Goal: Task Accomplishment & Management: Complete application form

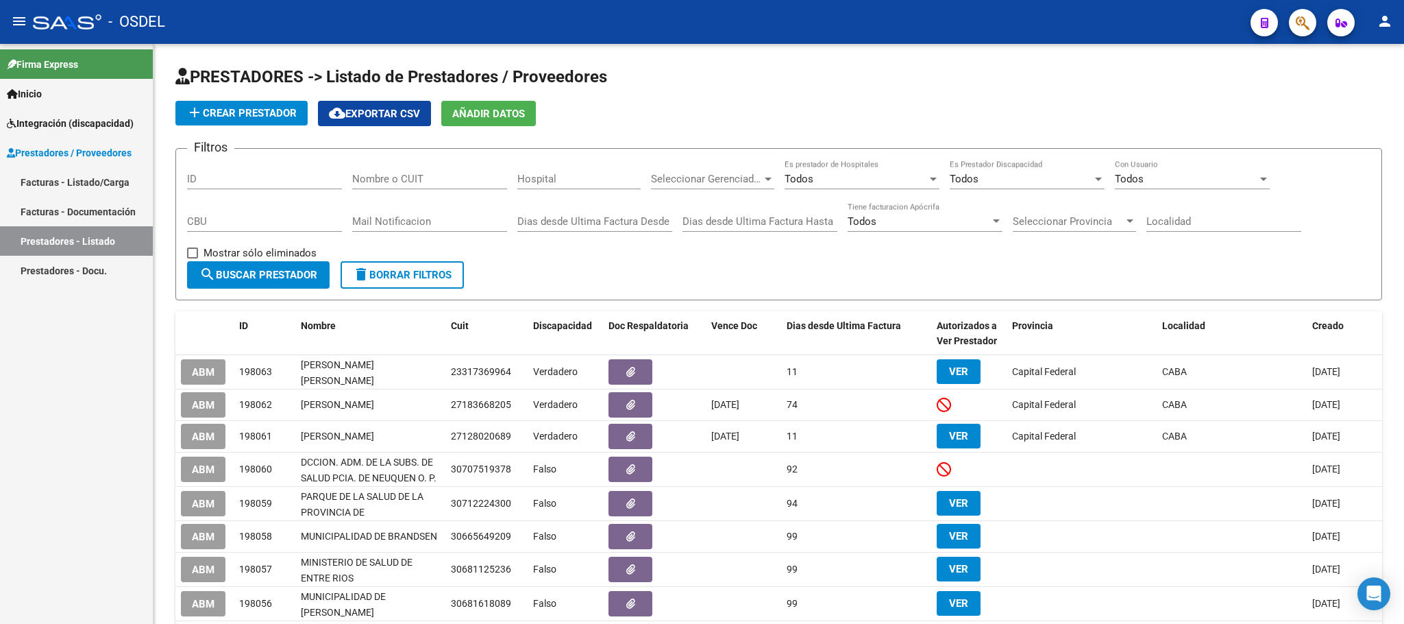
click at [41, 127] on span "Integración (discapacidad)" at bounding box center [70, 123] width 127 height 15
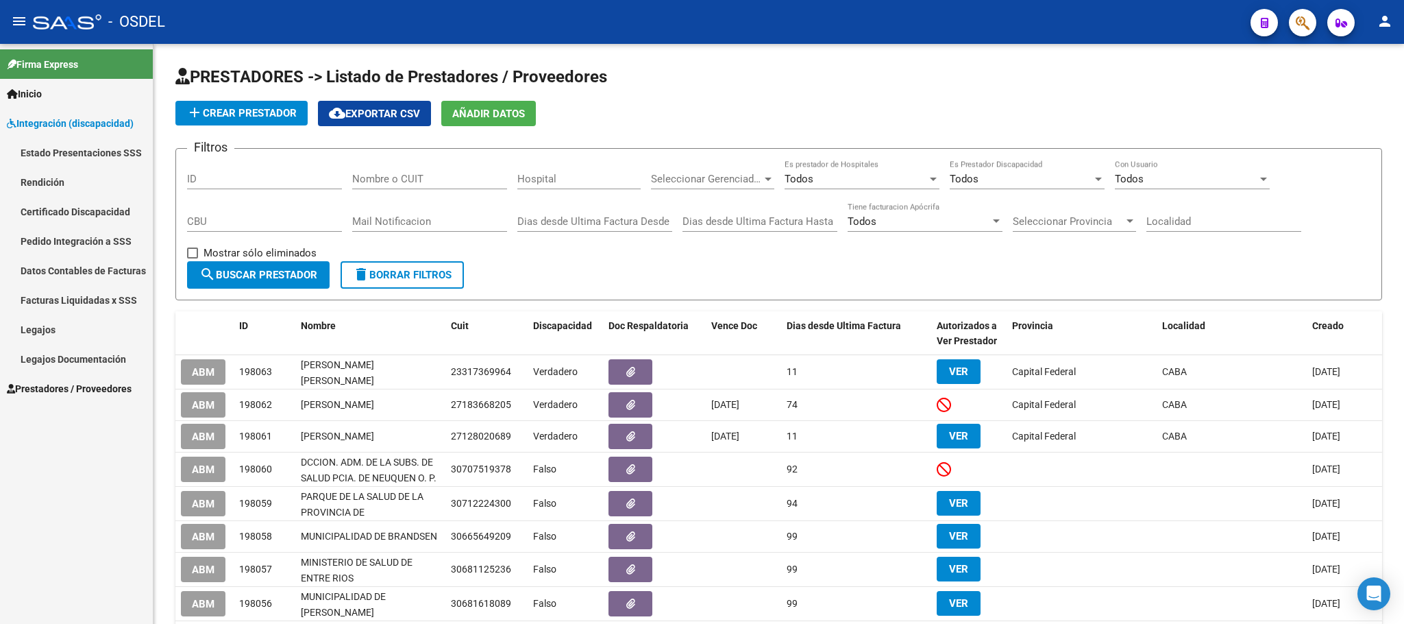
click at [29, 332] on link "Legajos" at bounding box center [76, 329] width 153 height 29
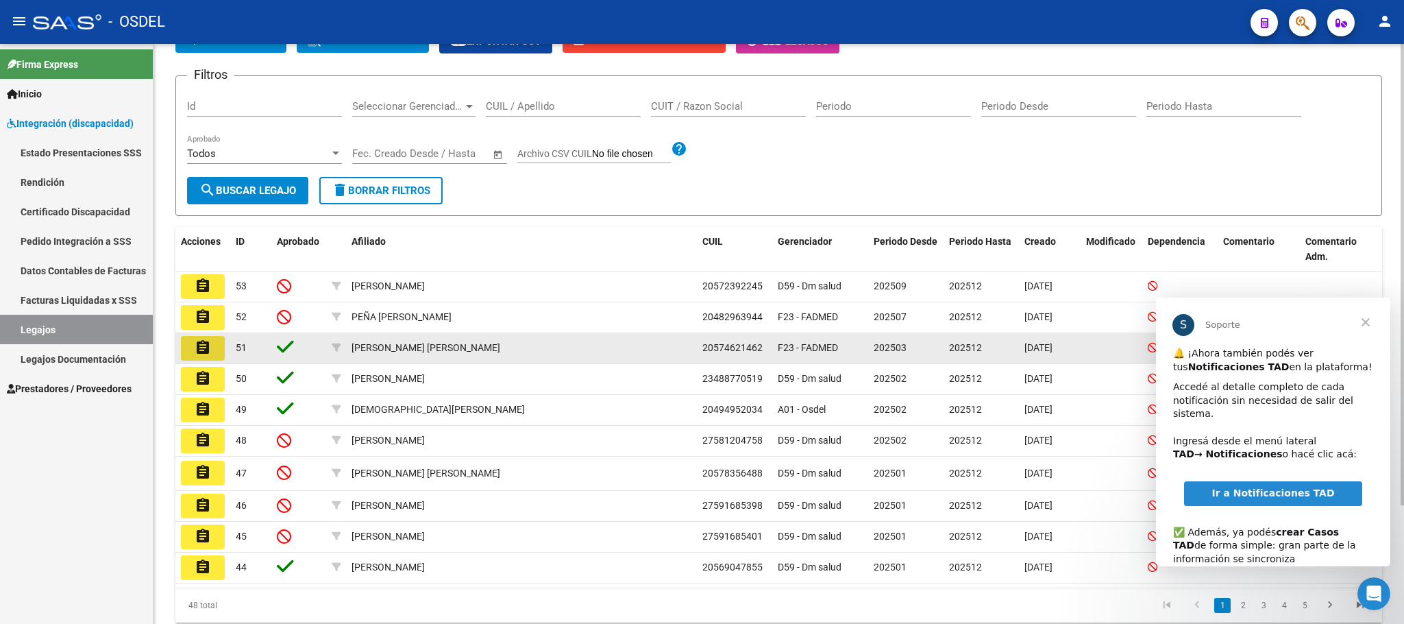
click at [196, 352] on mat-icon "assignment" at bounding box center [203, 347] width 16 height 16
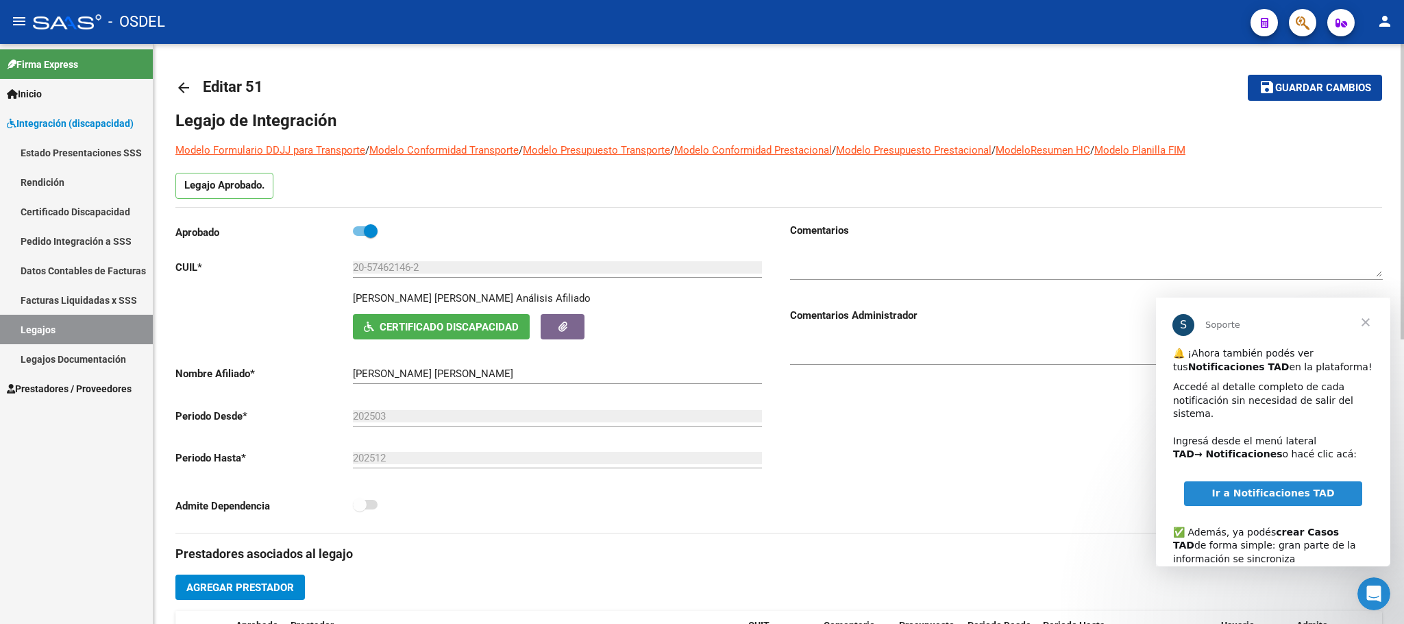
click at [1367, 320] on span "Cerrar" at bounding box center [1365, 321] width 49 height 49
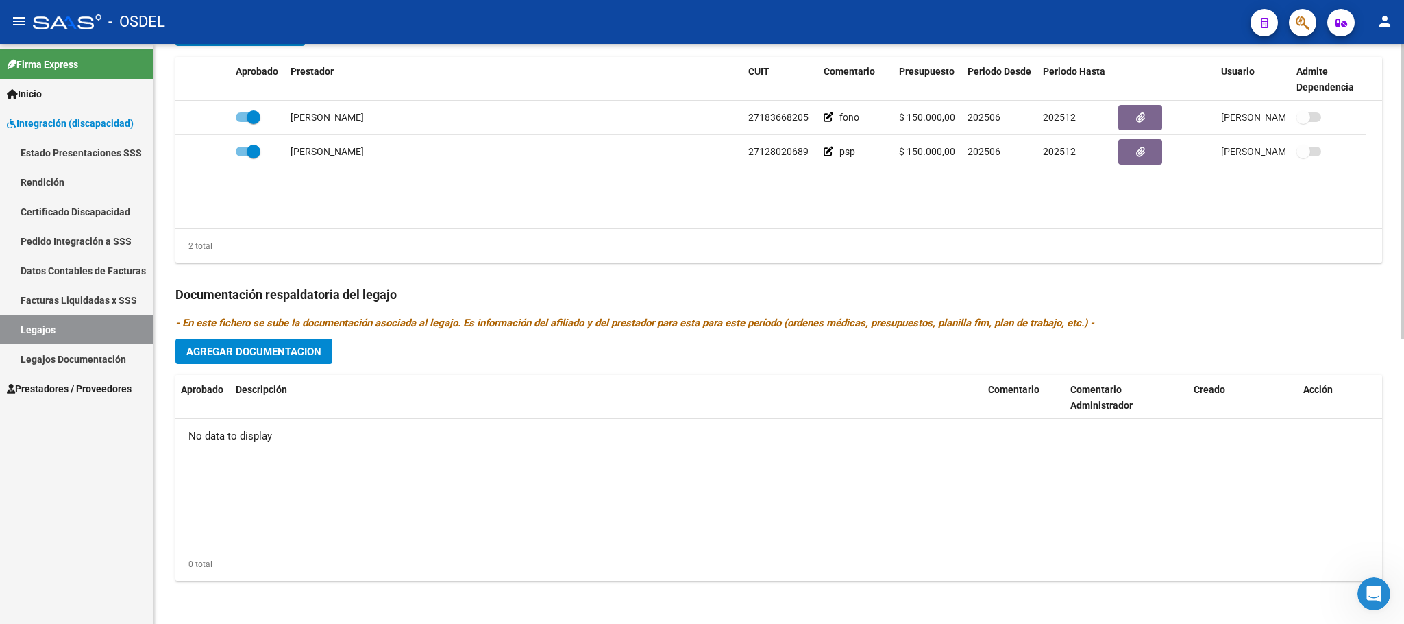
scroll to position [557, 0]
click at [304, 347] on span "Agregar Documentacion" at bounding box center [253, 351] width 135 height 12
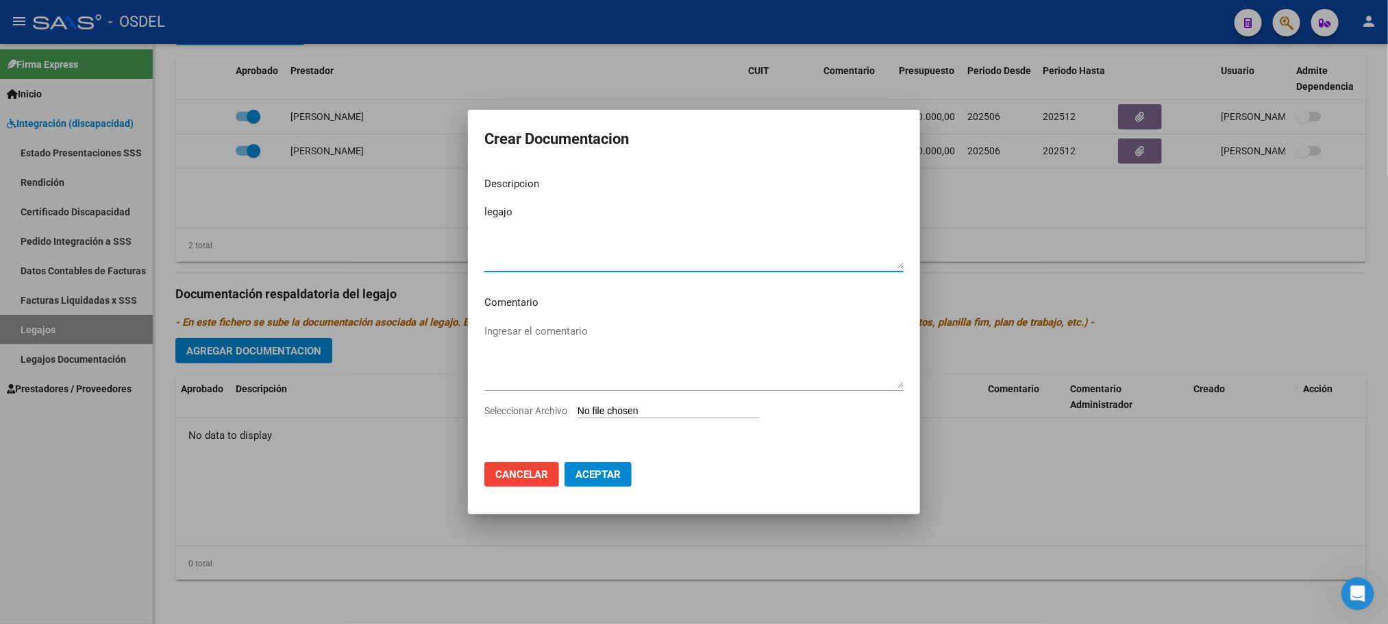
type textarea "legajo"
click at [607, 409] on input "Seleccionar Archivo" at bounding box center [669, 411] width 182 height 13
click at [516, 475] on span "Cancelar" at bounding box center [521, 474] width 53 height 12
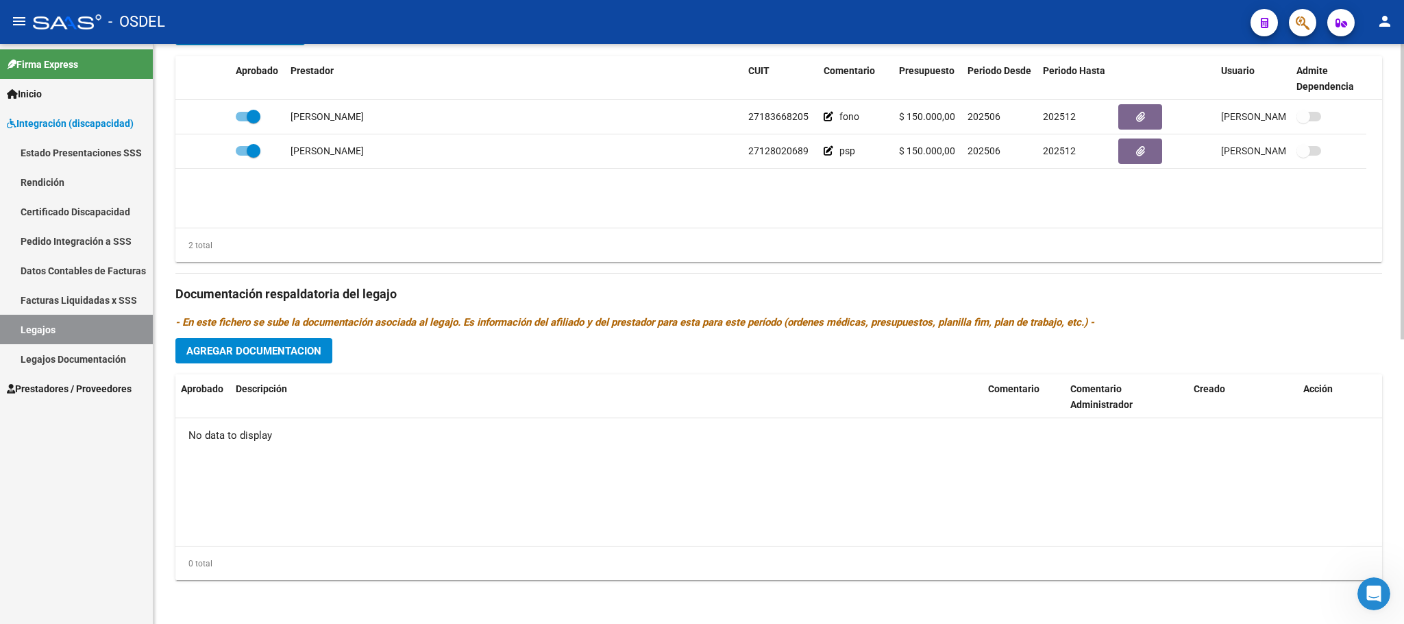
click at [874, 510] on datatable-body "No data to display" at bounding box center [778, 481] width 1207 height 127
click at [308, 354] on span "Agregar Documentacion" at bounding box center [253, 351] width 135 height 12
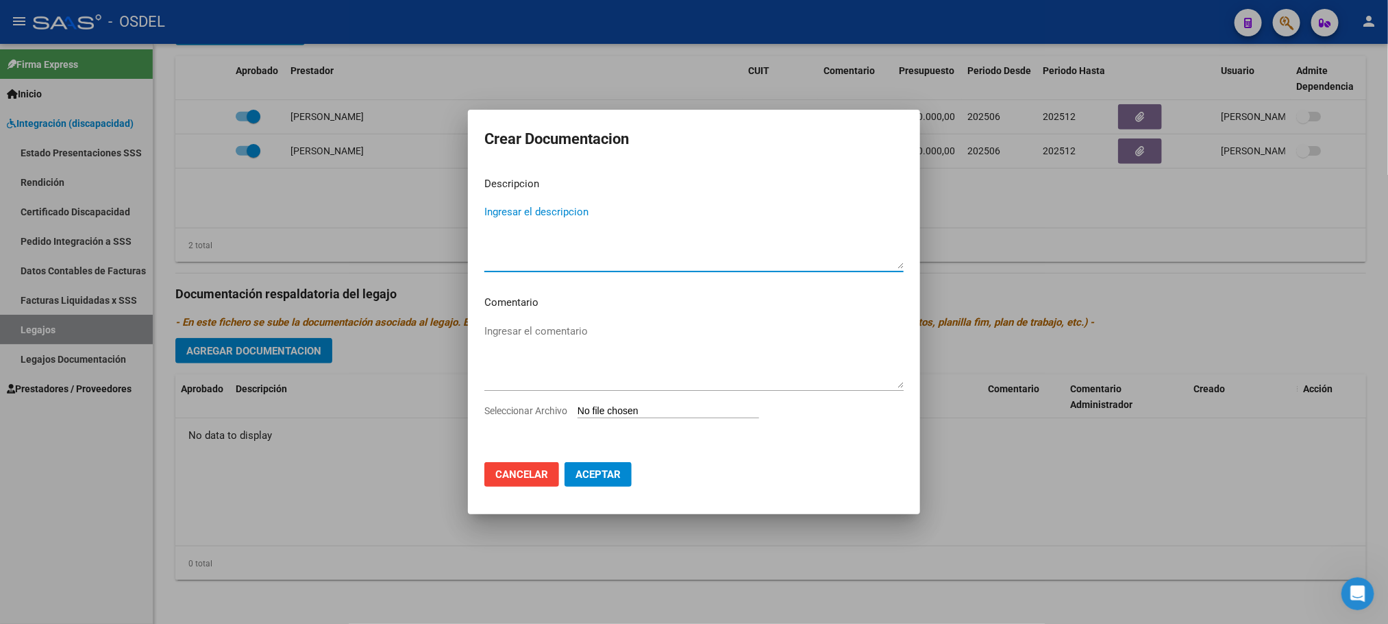
click at [622, 414] on input "Seleccionar Archivo" at bounding box center [669, 411] width 182 height 13
type input "C:\fakepath\20574621462.pdf"
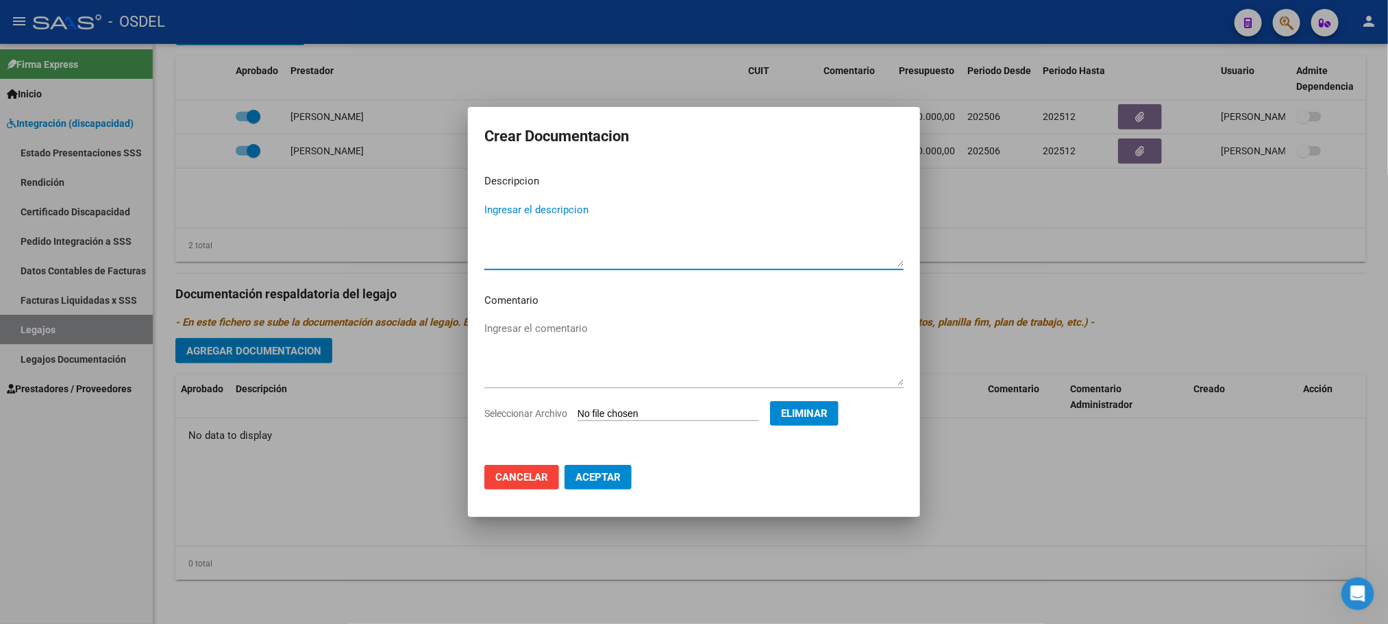
click at [549, 204] on textarea "Ingresar el descripcion" at bounding box center [694, 234] width 419 height 64
type textarea "Legajo completo"
click at [595, 472] on span "Aceptar" at bounding box center [598, 477] width 45 height 12
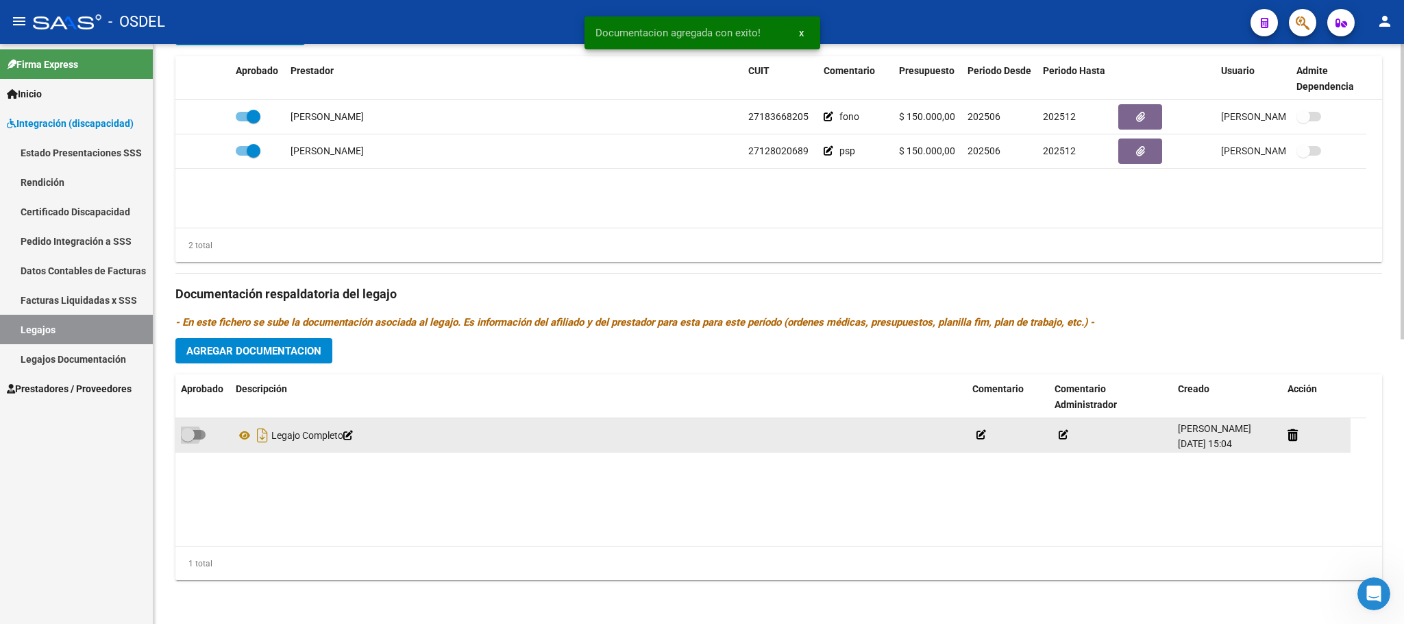
click at [201, 436] on span at bounding box center [193, 435] width 25 height 10
click at [188, 439] on input "checkbox" at bounding box center [187, 439] width 1 height 1
checkbox input "true"
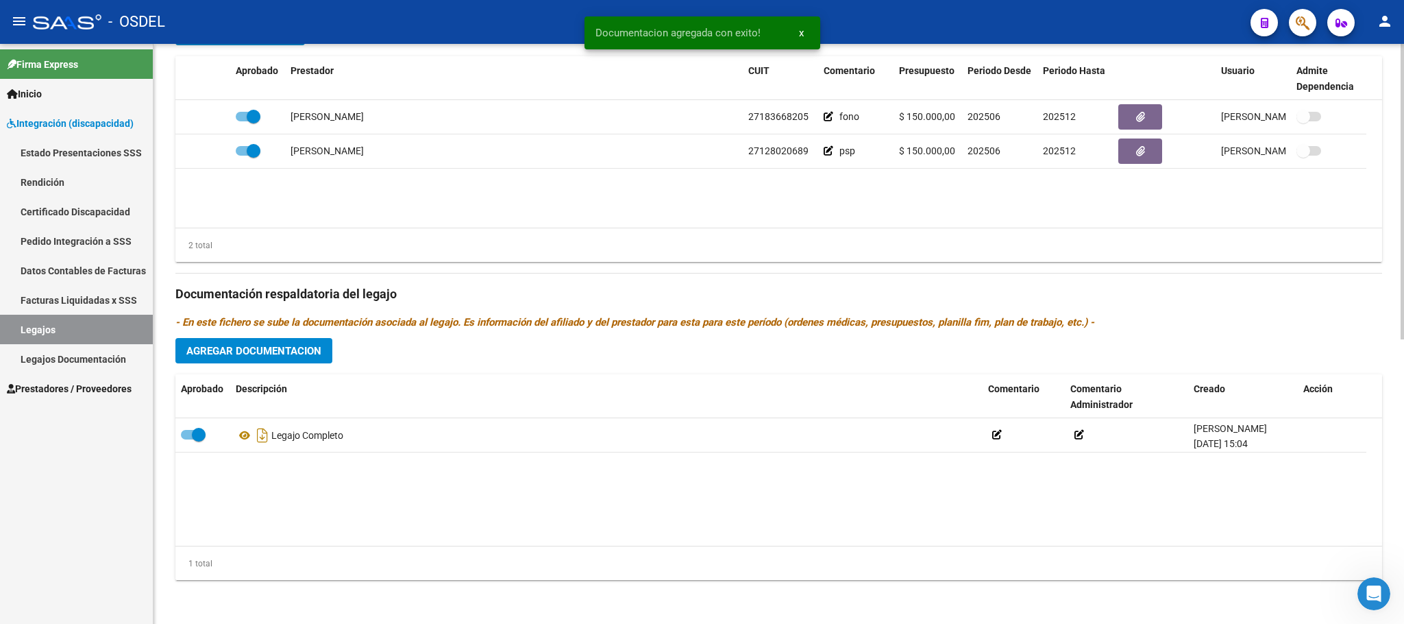
click at [602, 504] on datatable-body "Legajo Completo [PERSON_NAME] [DATE] 15:04" at bounding box center [778, 481] width 1207 height 127
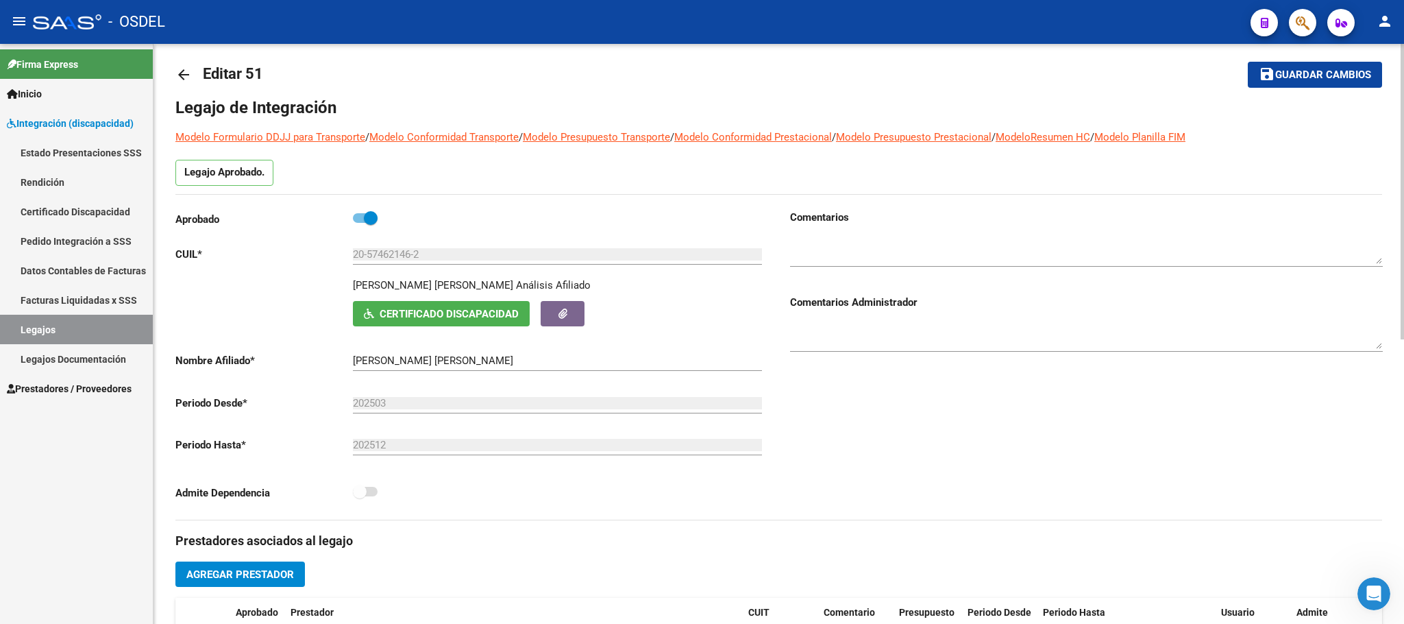
scroll to position [0, 0]
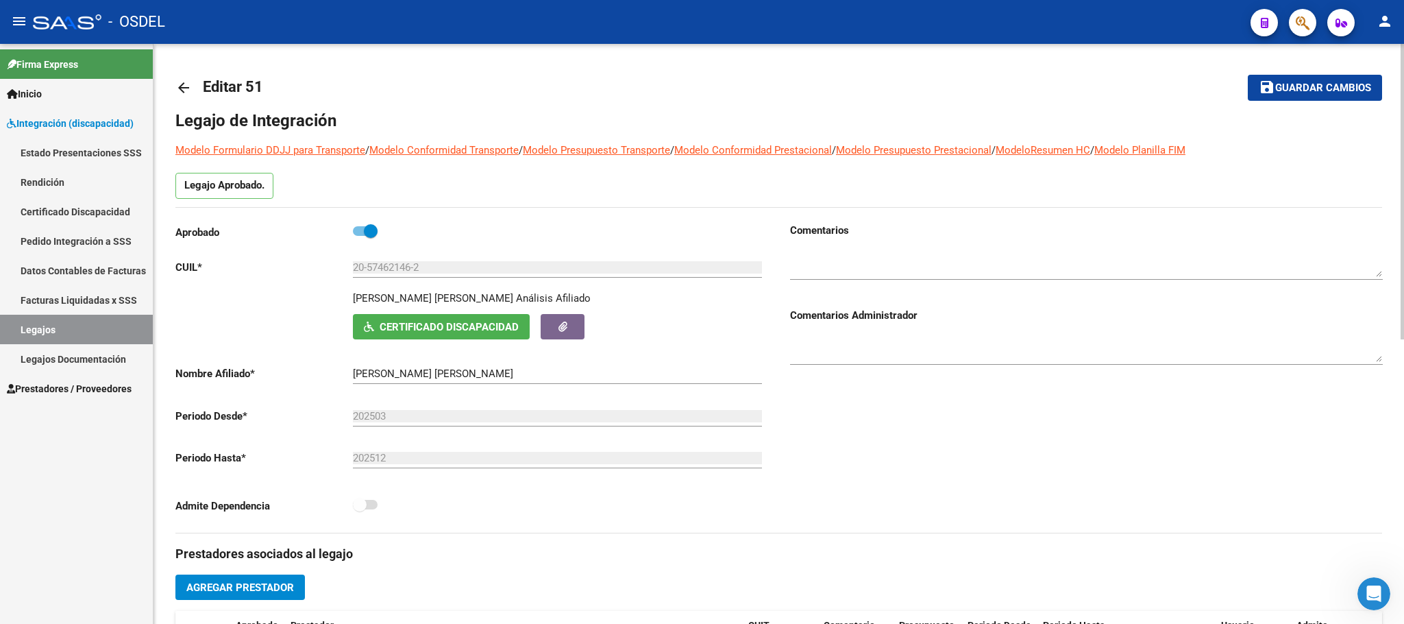
click at [1304, 84] on span "Guardar cambios" at bounding box center [1323, 88] width 96 height 12
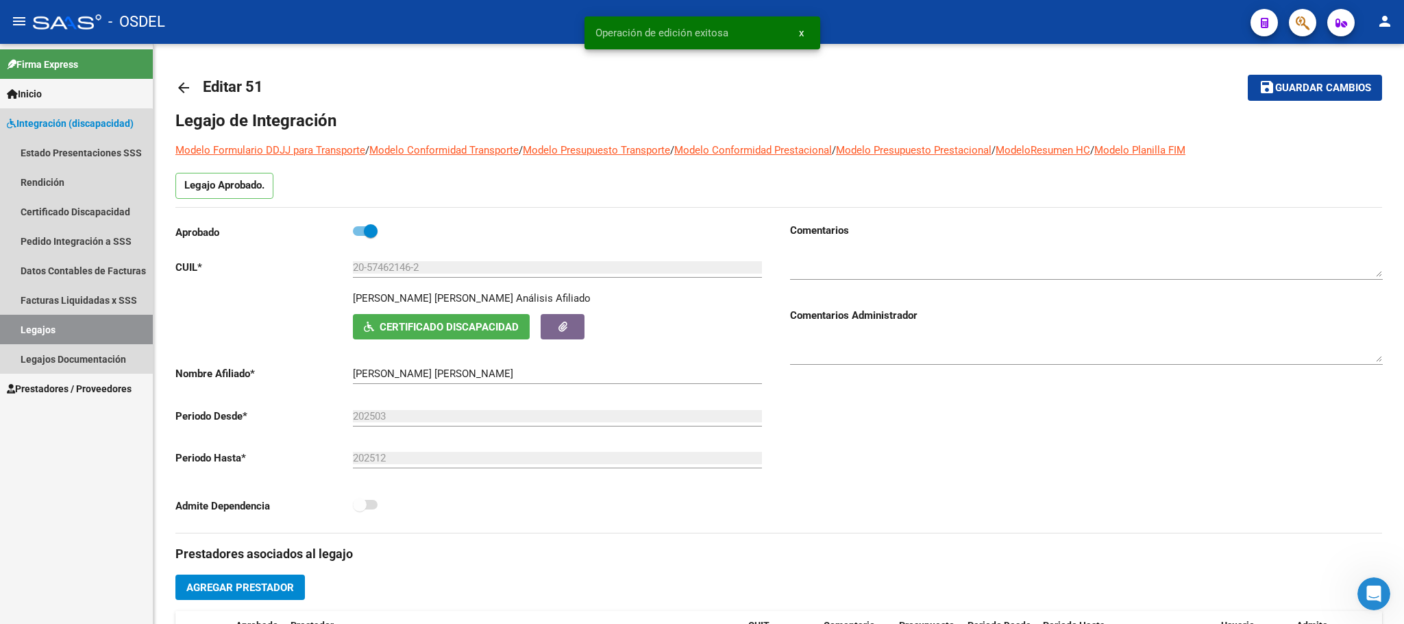
click at [53, 333] on link "Legajos" at bounding box center [76, 329] width 153 height 29
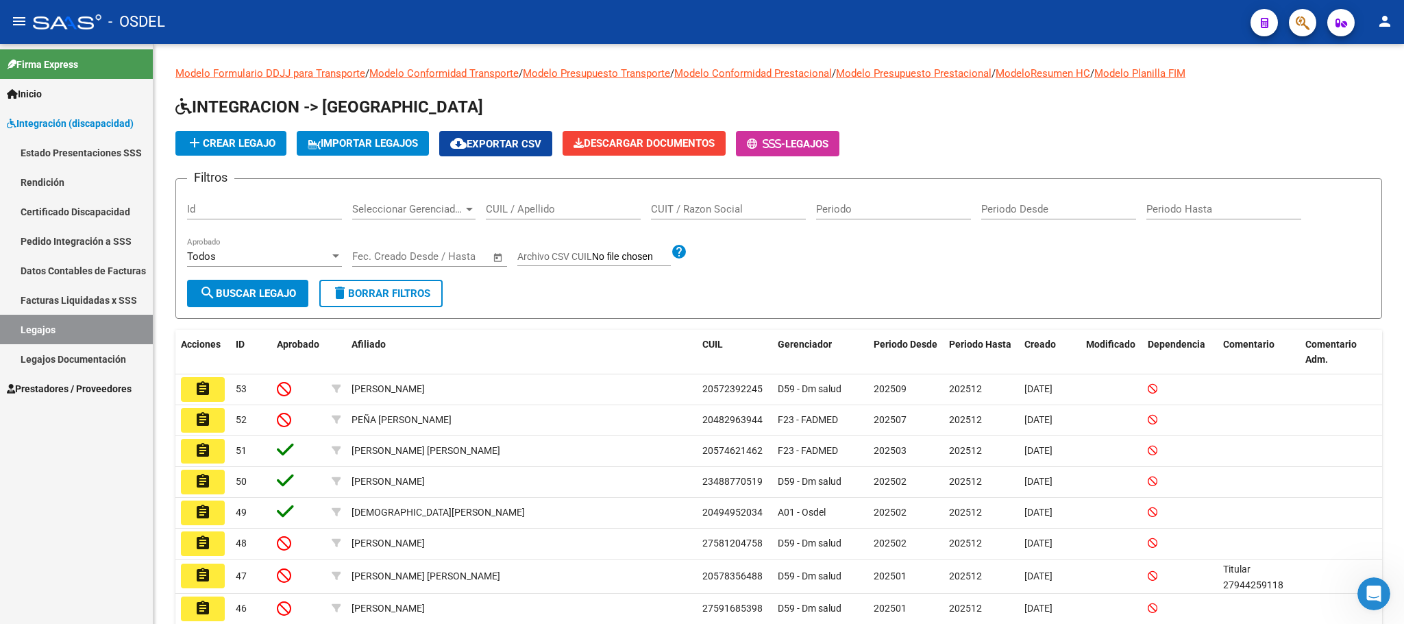
click at [29, 317] on link "Legajos" at bounding box center [76, 329] width 153 height 29
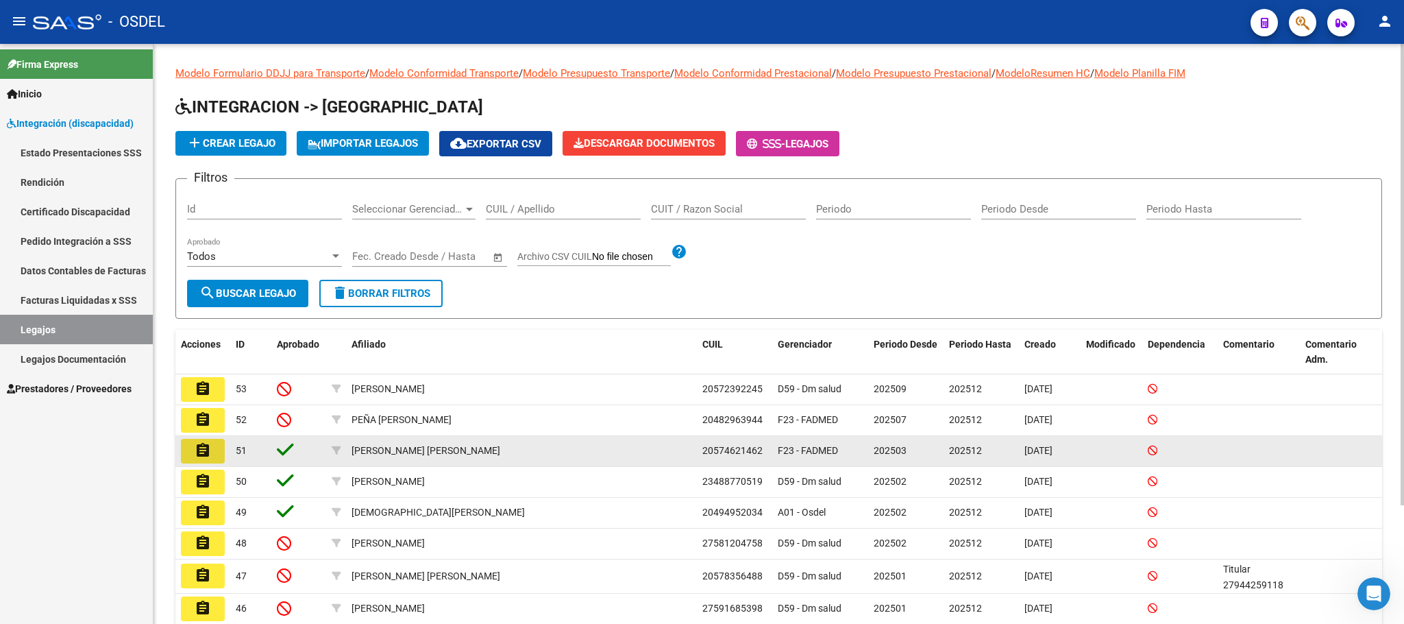
click at [189, 457] on button "assignment" at bounding box center [203, 451] width 44 height 25
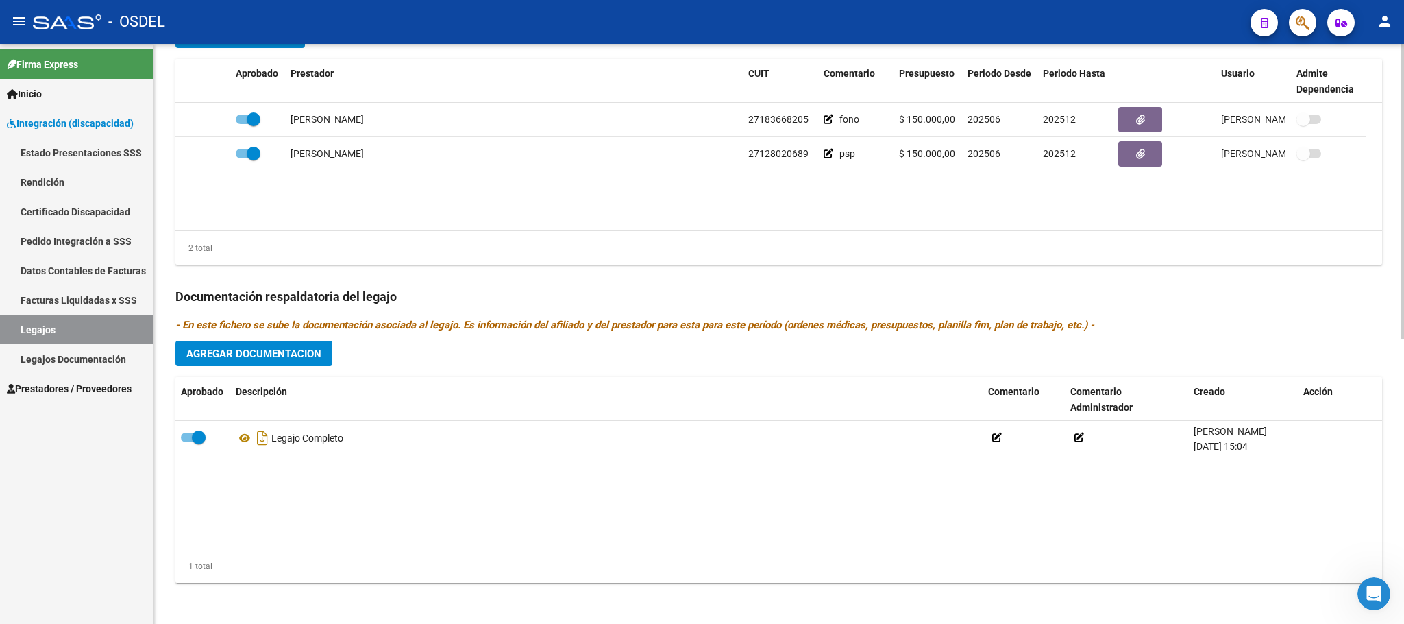
scroll to position [557, 0]
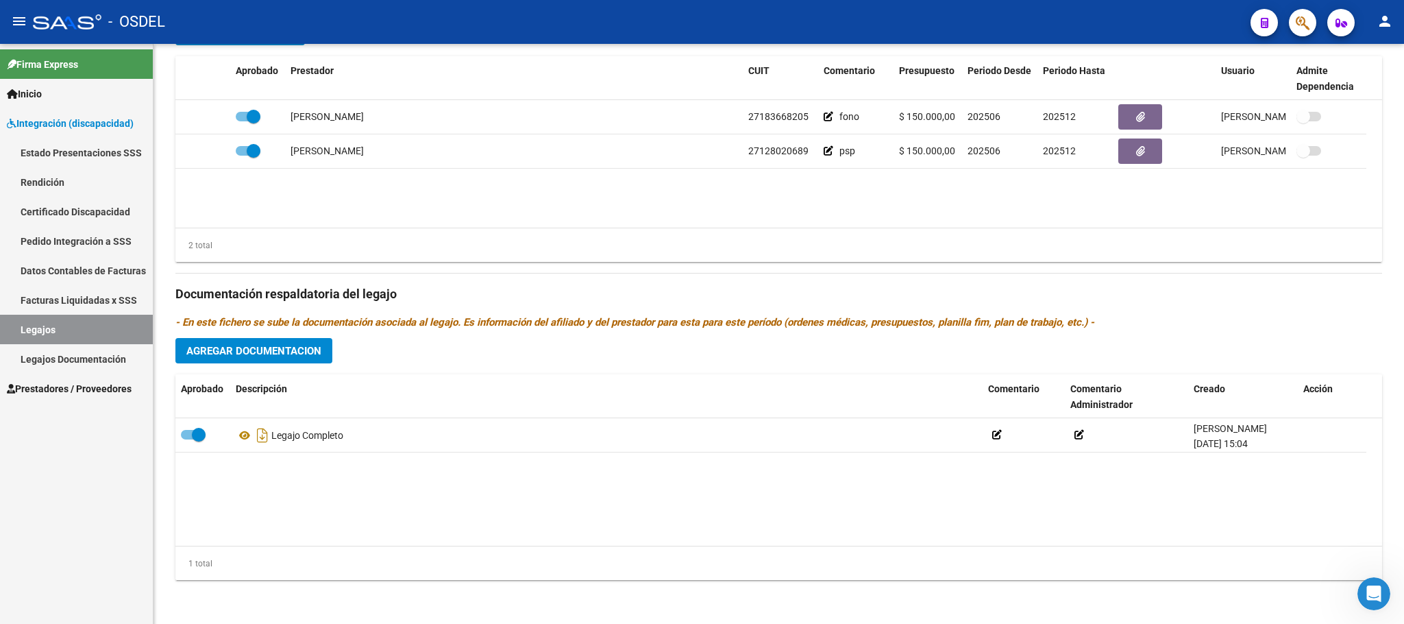
click at [31, 89] on span "Inicio" at bounding box center [24, 93] width 35 height 15
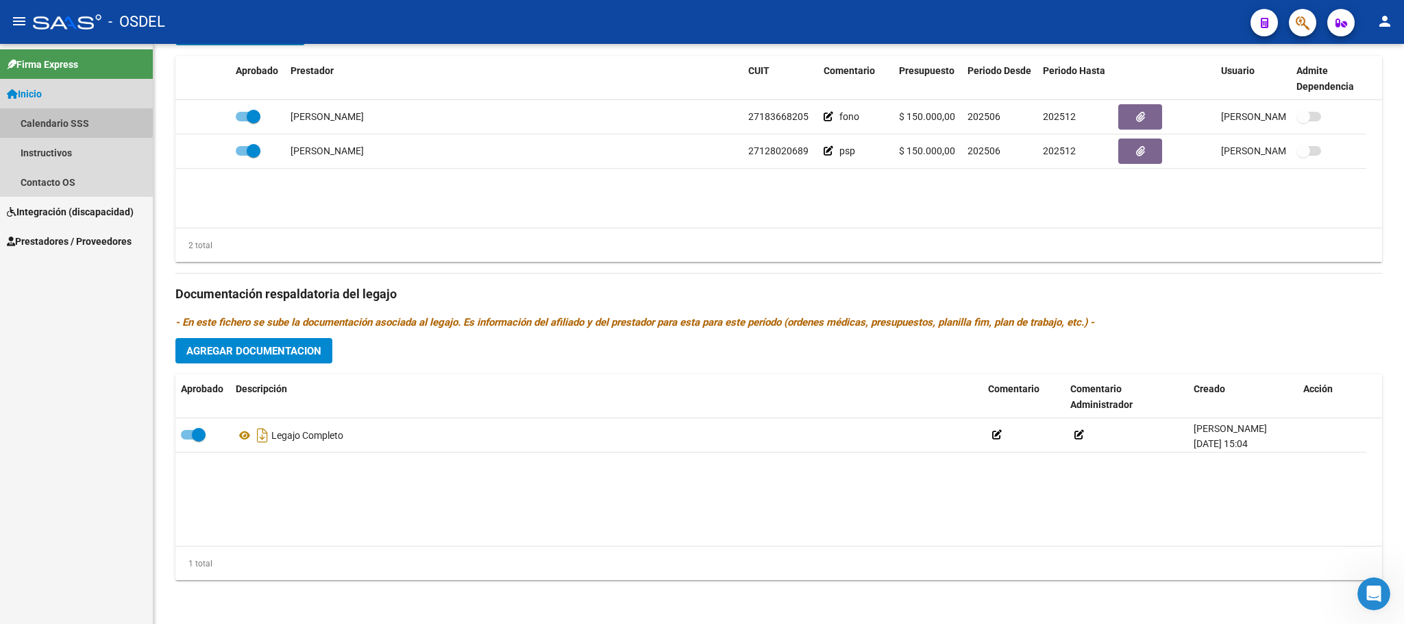
click at [29, 117] on link "Calendario SSS" at bounding box center [76, 122] width 153 height 29
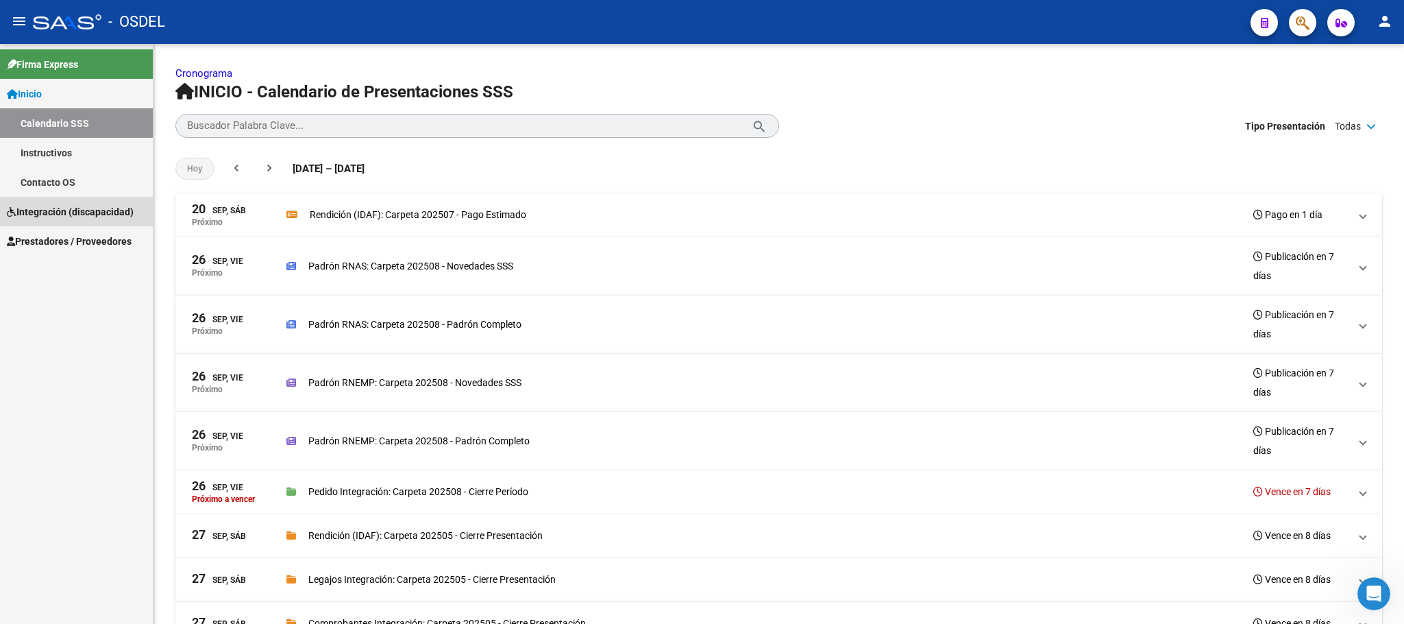
click at [32, 217] on span "Integración (discapacidad)" at bounding box center [70, 211] width 127 height 15
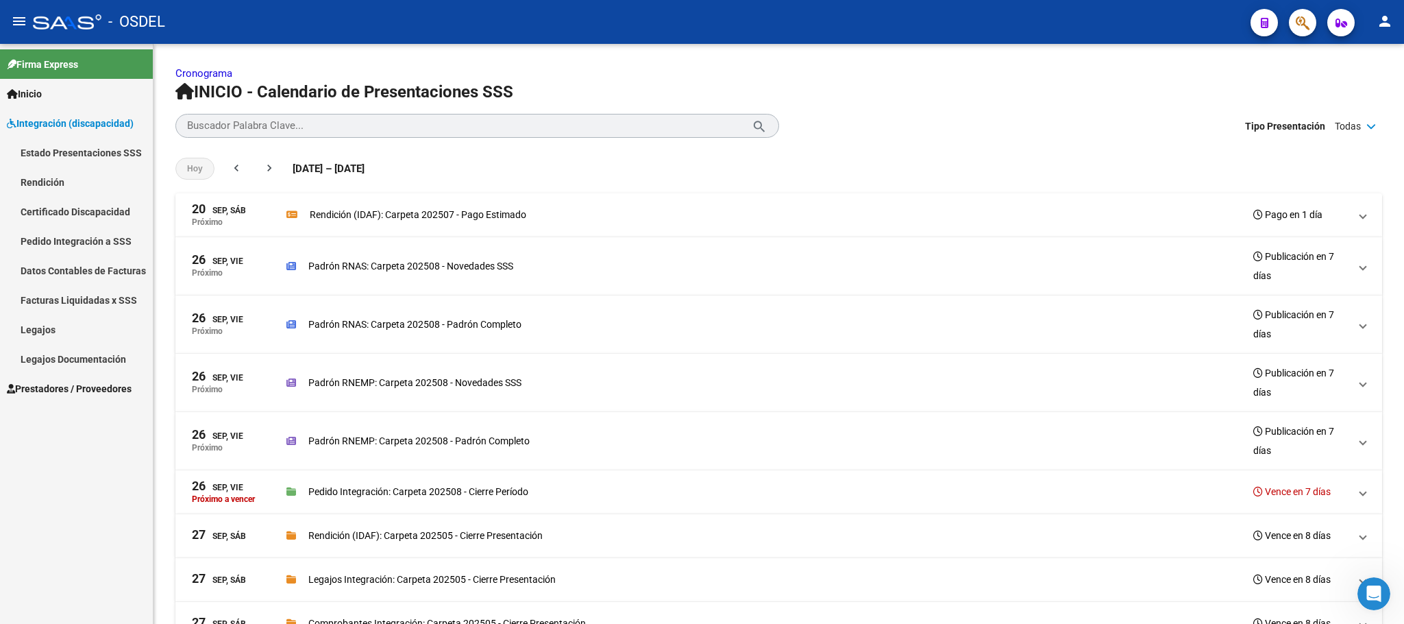
click at [56, 140] on link "Estado Presentaciones SSS" at bounding box center [76, 152] width 153 height 29
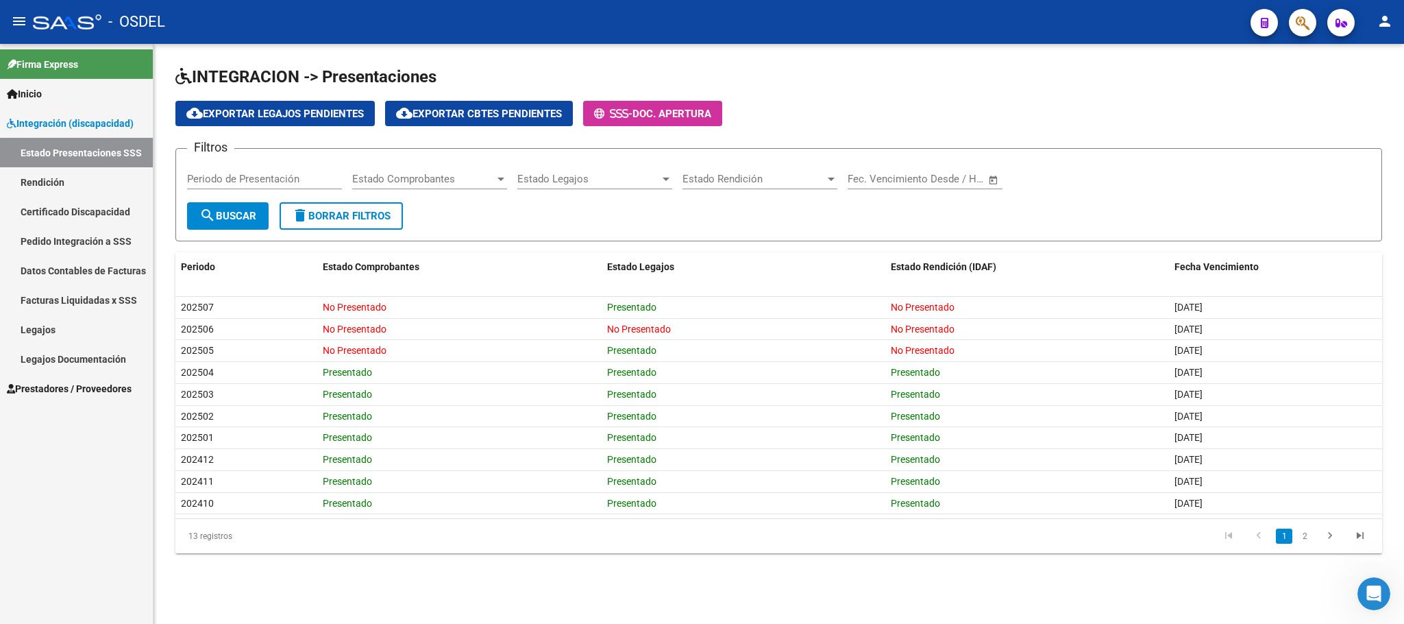
click at [506, 597] on div "INTEGRACION -> Presentaciones cloud_download Exportar Legajos Pendientes cloud_…" at bounding box center [779, 320] width 1251 height 553
click at [53, 331] on link "Legajos" at bounding box center [76, 329] width 153 height 29
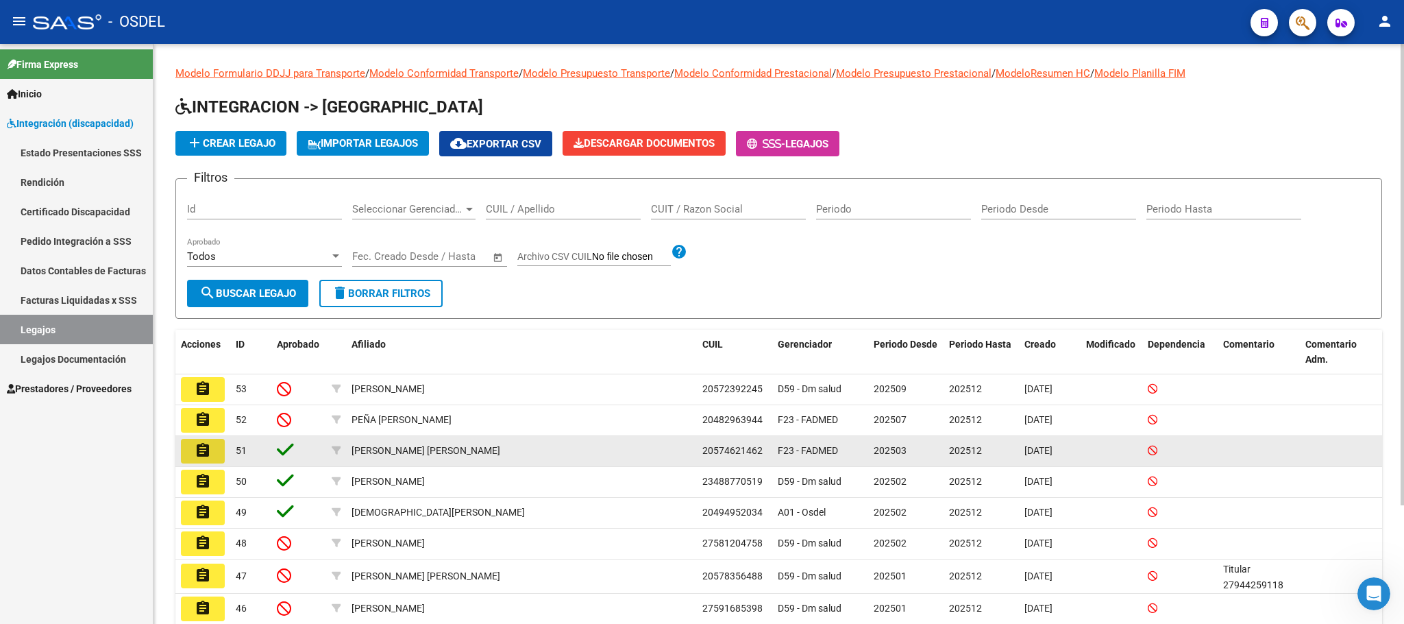
click at [219, 455] on button "assignment" at bounding box center [203, 451] width 44 height 25
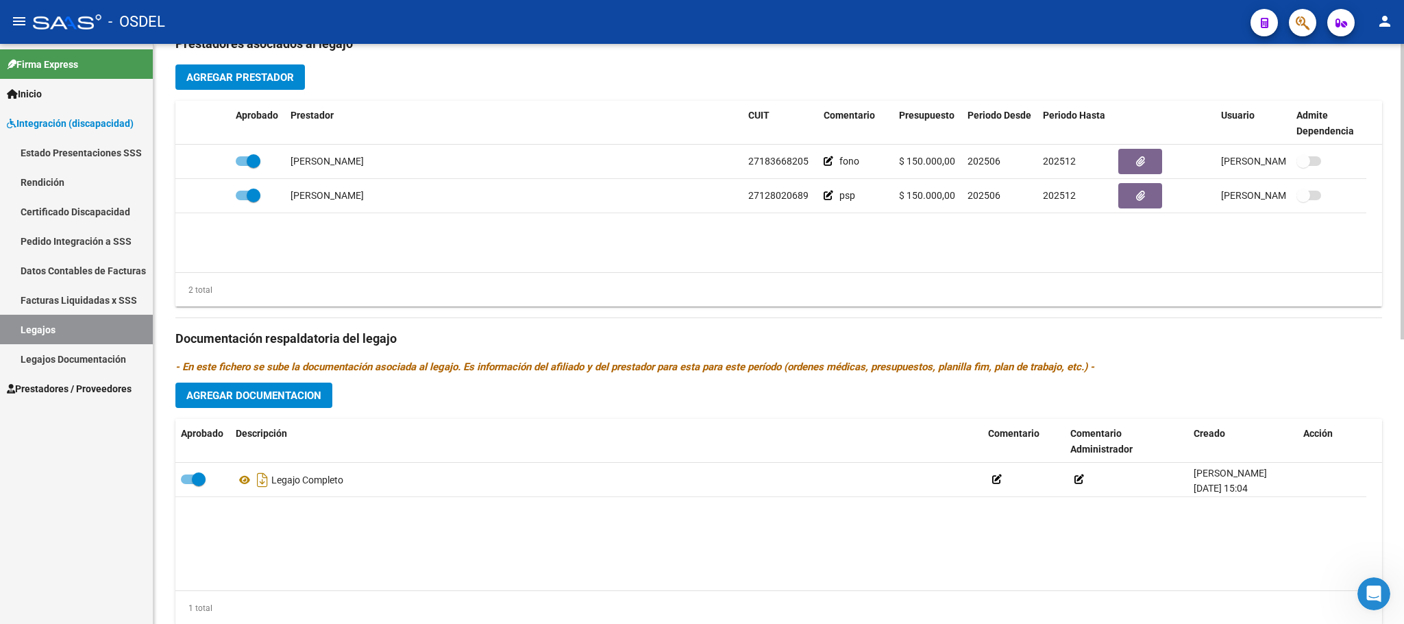
scroll to position [557, 0]
